Goal: Information Seeking & Learning: Learn about a topic

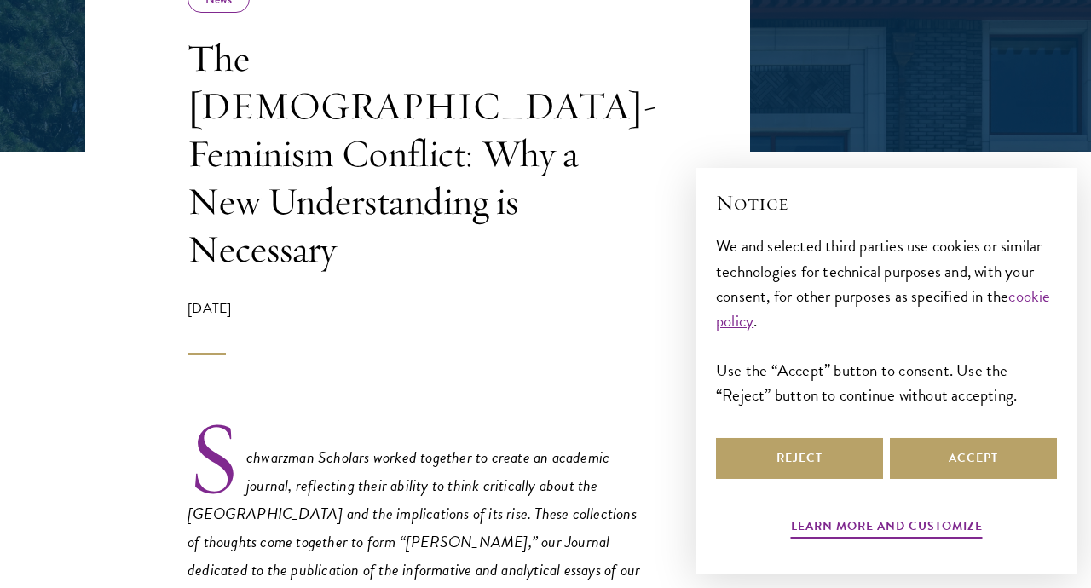
scroll to position [395, 0]
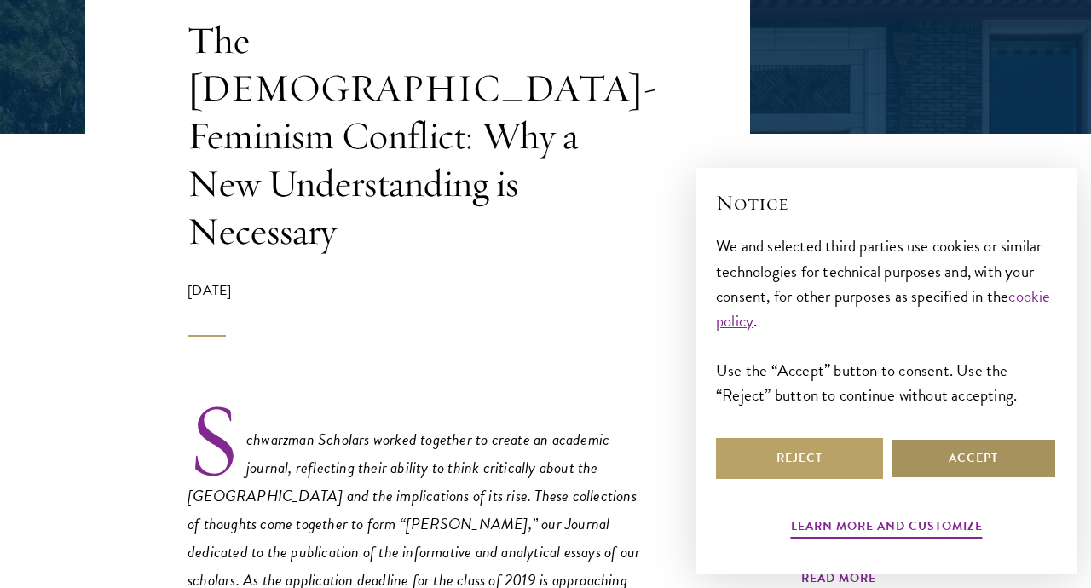
click at [961, 461] on button "Accept" at bounding box center [973, 458] width 167 height 41
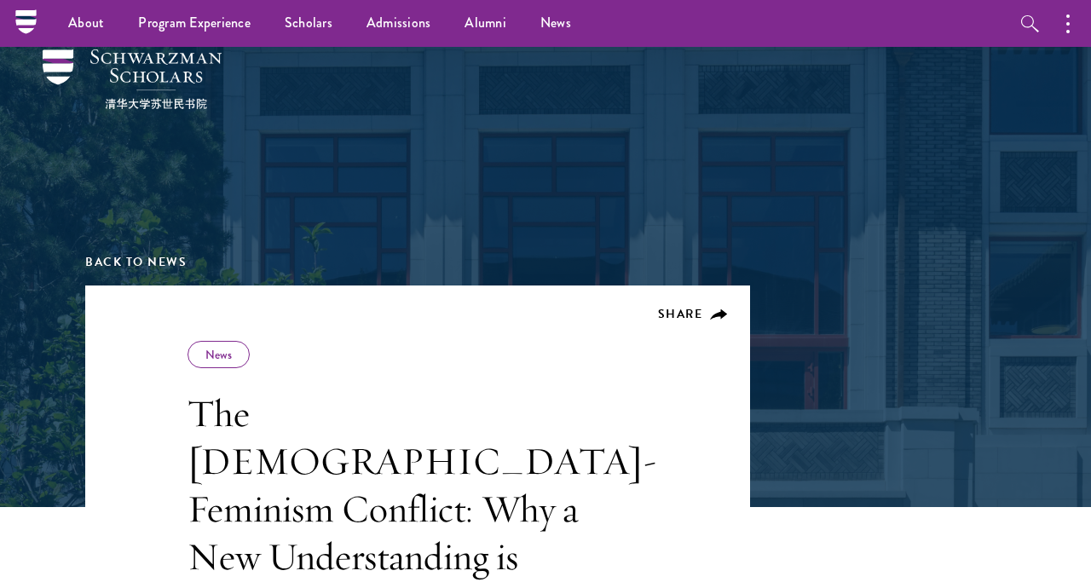
scroll to position [18, 0]
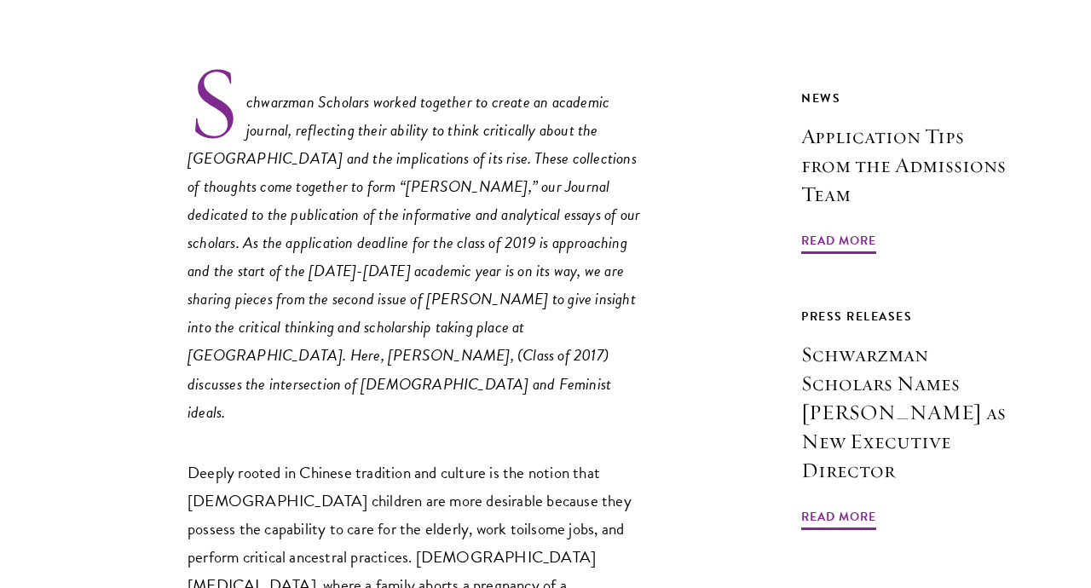
scroll to position [734, 0]
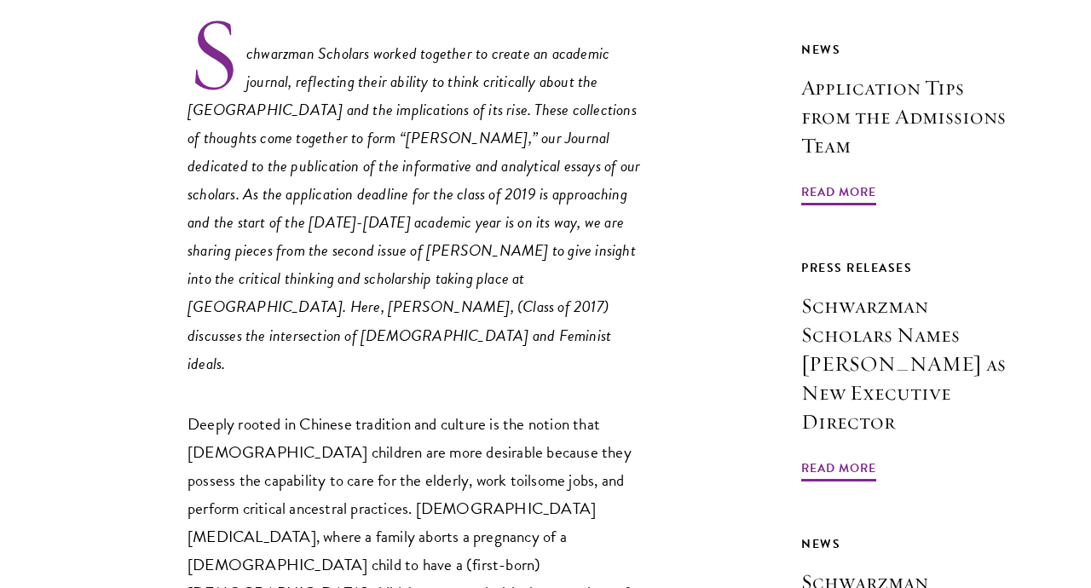
scroll to position [781, 0]
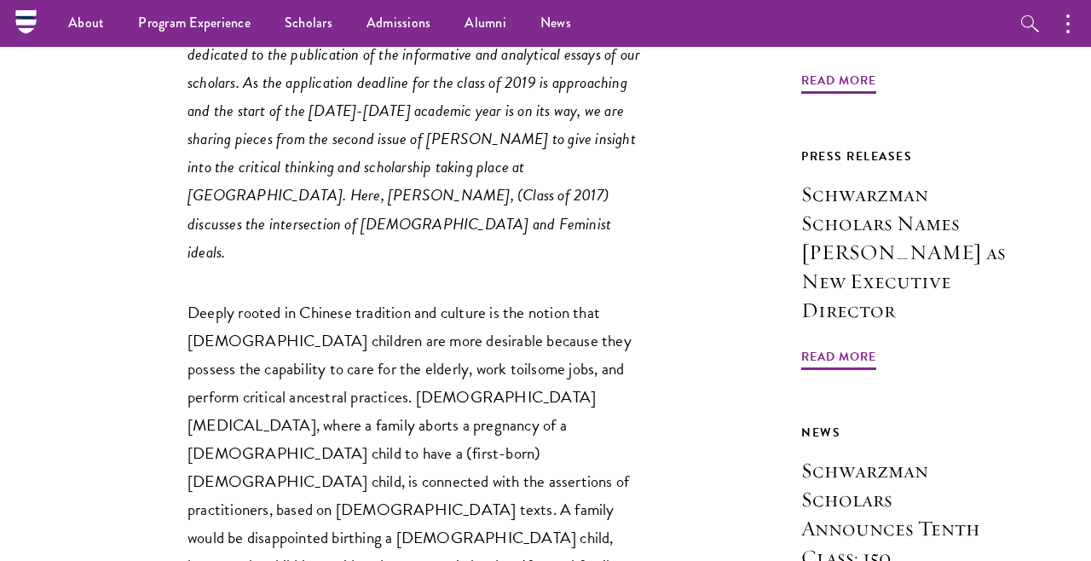
scroll to position [892, 0]
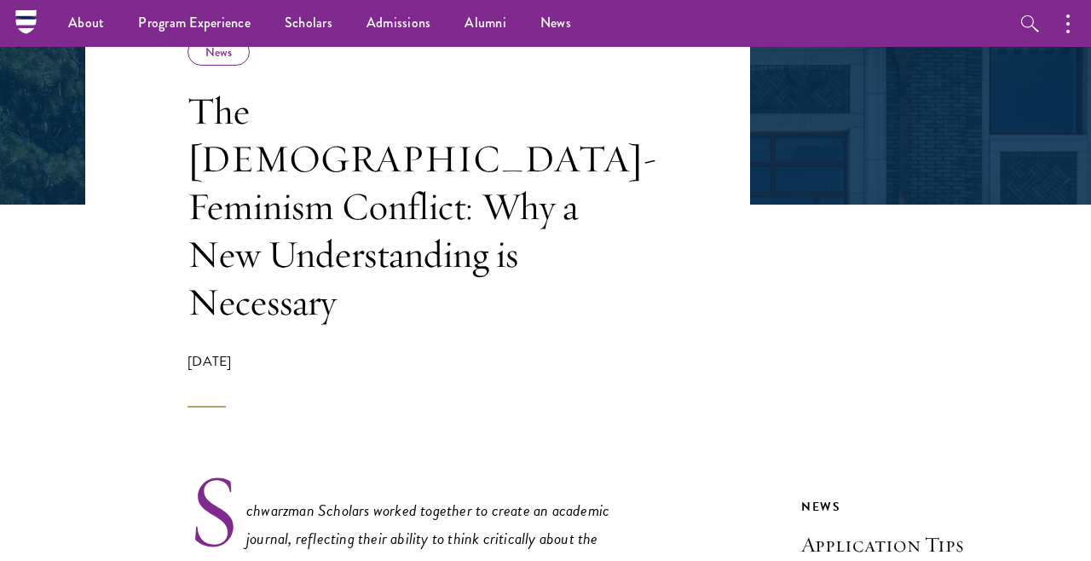
scroll to position [326, 0]
